Goal: Task Accomplishment & Management: Manage account settings

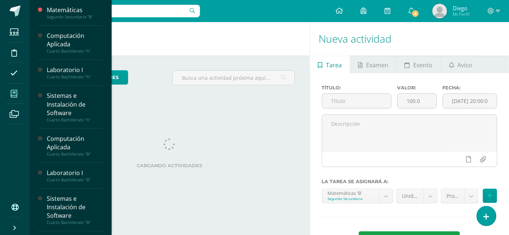
click at [14, 93] on icon at bounding box center [14, 93] width 7 height 7
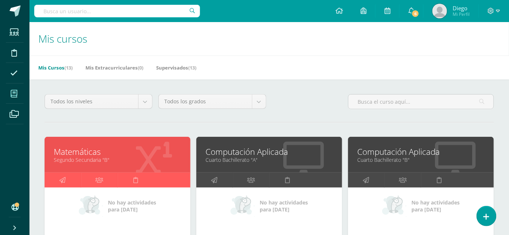
click at [308, 110] on div "Todos los niveles Todos los niveles Preprimaria [GEOGRAPHIC_DATA] [GEOGRAPHIC_D…" at bounding box center [269, 104] width 455 height 21
click at [416, 13] on span "6" at bounding box center [415, 14] width 8 height 8
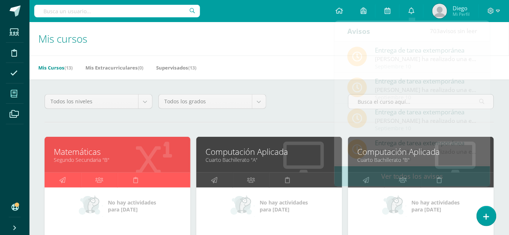
click at [307, 59] on div "Mis Cursos (13) Mis Extracurriculares (0) Supervisados (13)" at bounding box center [277, 68] width 497 height 24
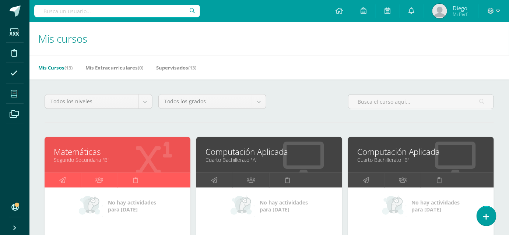
click at [86, 161] on link "Segundo Secundaria "B"" at bounding box center [117, 159] width 127 height 7
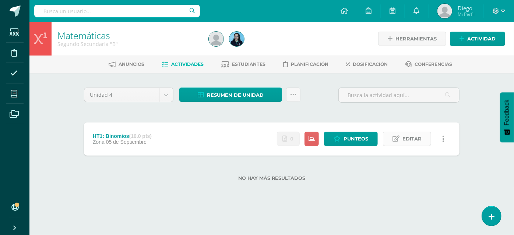
drag, startPoint x: 406, startPoint y: 138, endPoint x: 409, endPoint y: 135, distance: 5.0
click at [409, 135] on span "Editar" at bounding box center [411, 139] width 19 height 14
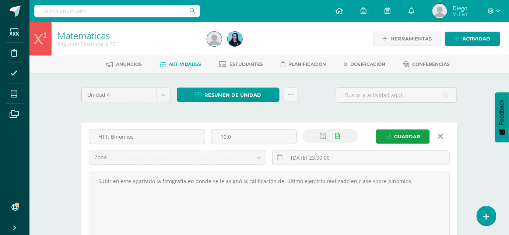
drag, startPoint x: 147, startPoint y: 140, endPoint x: 61, endPoint y: 135, distance: 85.9
click at [61, 135] on div "Matemáticas Segundo Secundaria "B" Herramientas Detalle de asistencias Activida…" at bounding box center [268, 166] width 479 height 288
drag, startPoint x: 156, startPoint y: 141, endPoint x: 73, endPoint y: 132, distance: 84.4
click at [73, 132] on div "Unidad 4 Unidad 1 Unidad 2 Unidad 3 Unidad 4 Resumen de unidad Descargar como H…" at bounding box center [269, 191] width 405 height 237
type input "F2 Evaluación 1 (Ley de exponentes)"
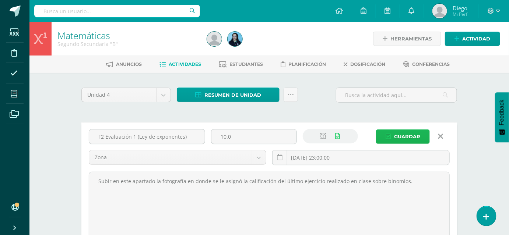
click at [419, 137] on span "Guardar" at bounding box center [407, 137] width 26 height 14
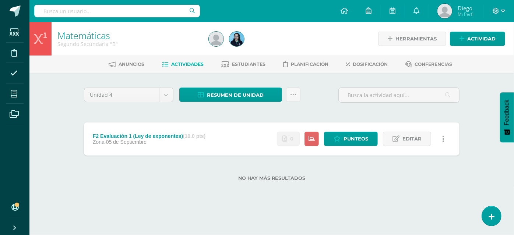
click at [272, 168] on div "No hay más resultados" at bounding box center [272, 173] width 376 height 34
